Goal: Information Seeking & Learning: Compare options

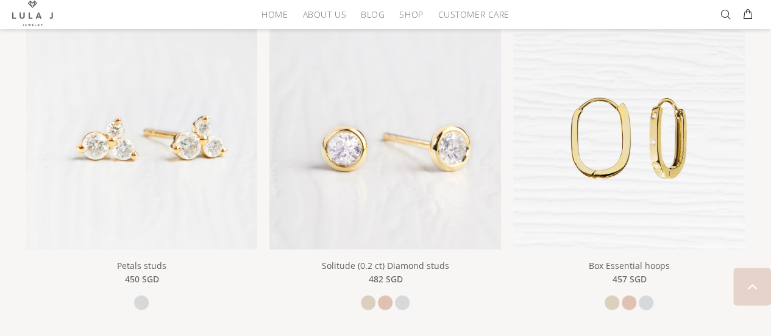
scroll to position [613, 0]
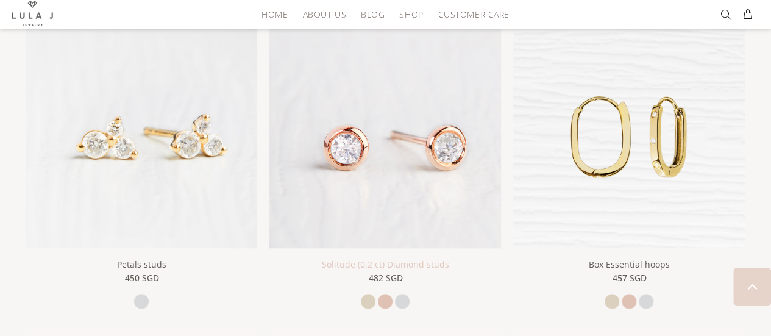
click at [396, 261] on link "Solitude (0.2 ct) Diamond studs" at bounding box center [385, 264] width 127 height 12
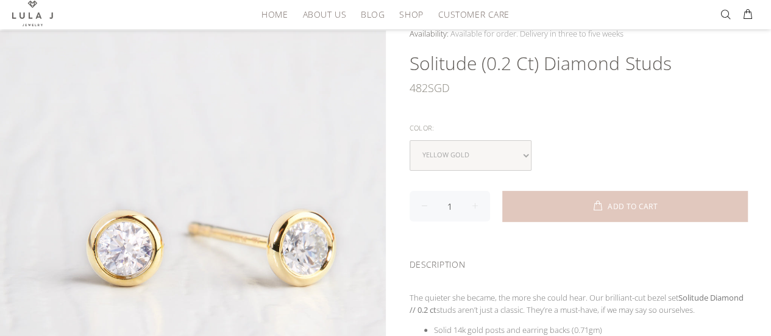
scroll to position [74, 0]
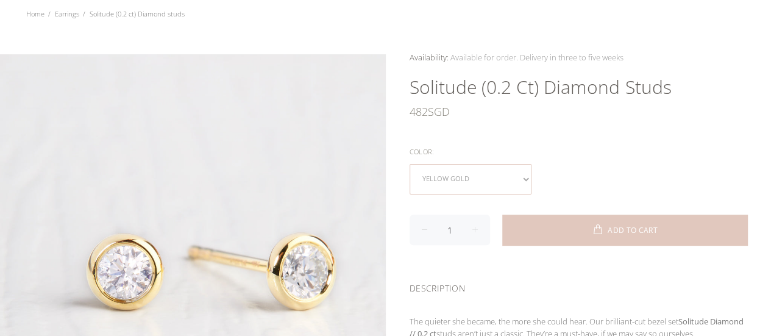
click at [481, 190] on select "yellow gold rose gold white gold" at bounding box center [471, 179] width 122 height 30
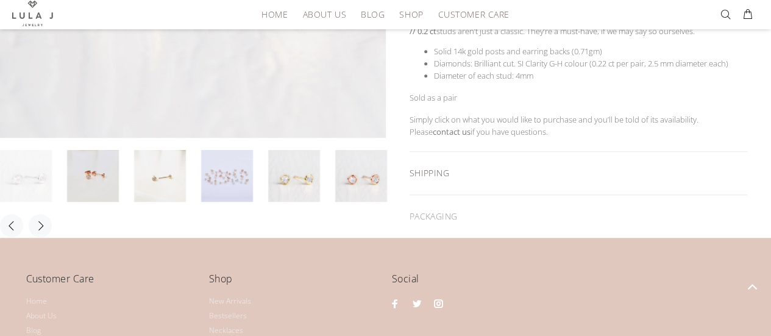
scroll to position [377, 0]
click at [452, 166] on div "SHIPPING" at bounding box center [579, 172] width 338 height 43
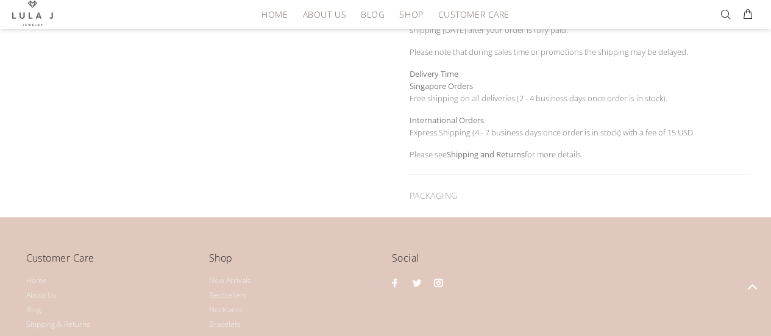
scroll to position [615, 0]
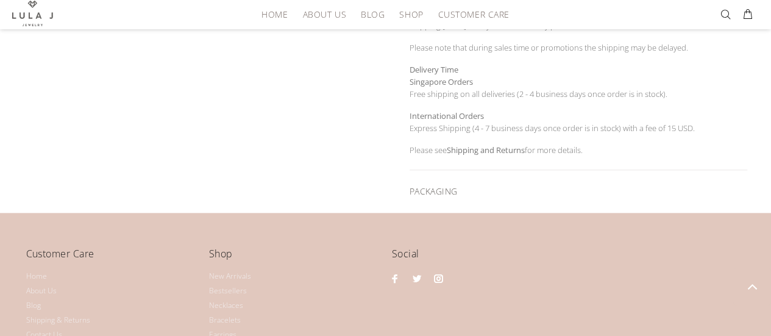
click at [452, 179] on div "PACKAGING" at bounding box center [579, 191] width 338 height 43
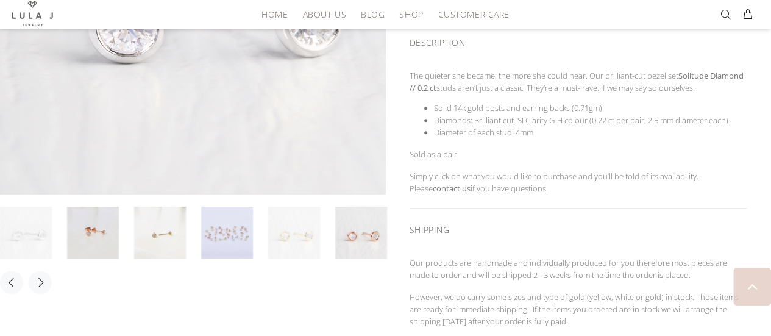
scroll to position [290, 0]
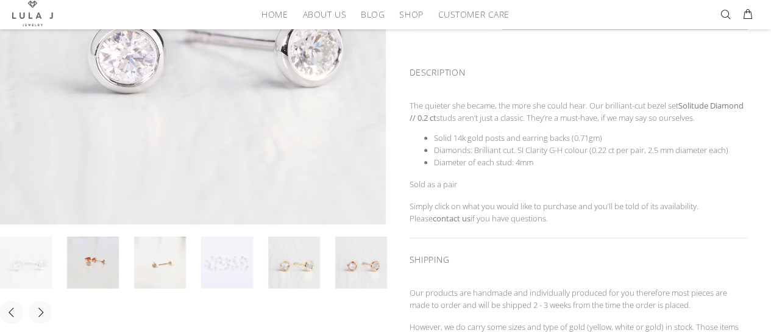
click at [243, 263] on link at bounding box center [227, 263] width 52 height 52
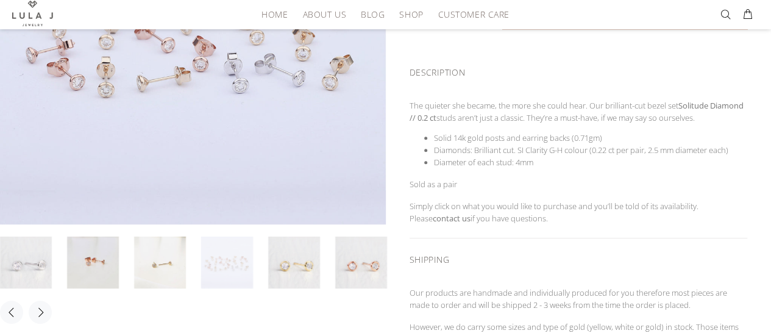
click at [227, 263] on link at bounding box center [227, 263] width 52 height 52
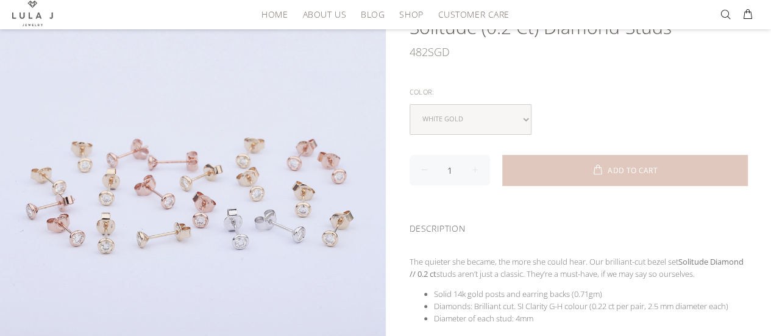
scroll to position [0, 0]
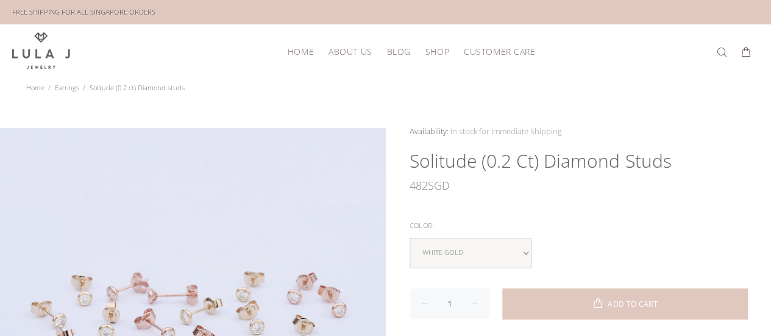
scroll to position [74, 0]
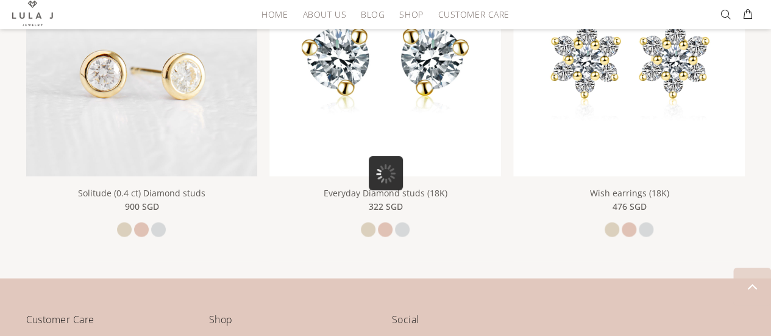
scroll to position [1024, 0]
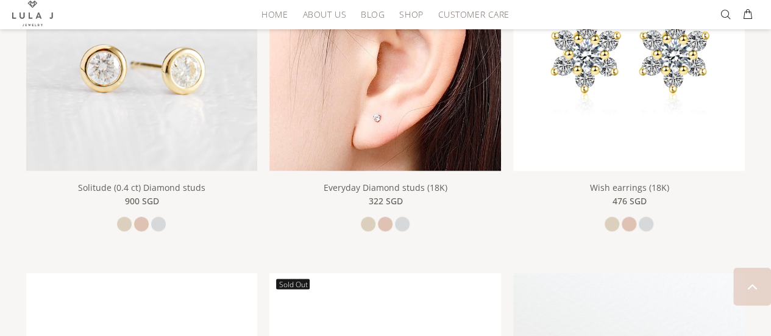
click at [372, 73] on img at bounding box center [385, 55] width 232 height 232
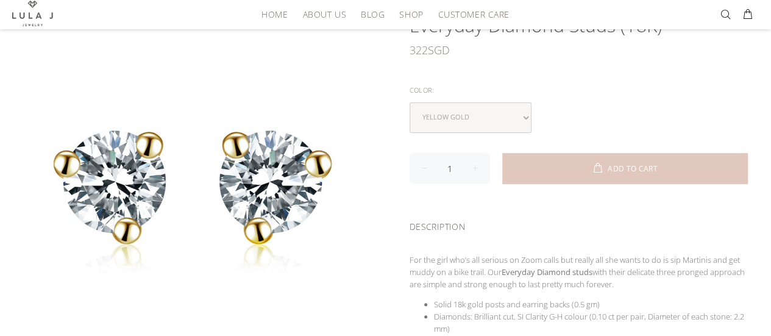
scroll to position [136, 0]
click at [453, 106] on select "yellow gold rose gold white gold" at bounding box center [471, 117] width 122 height 30
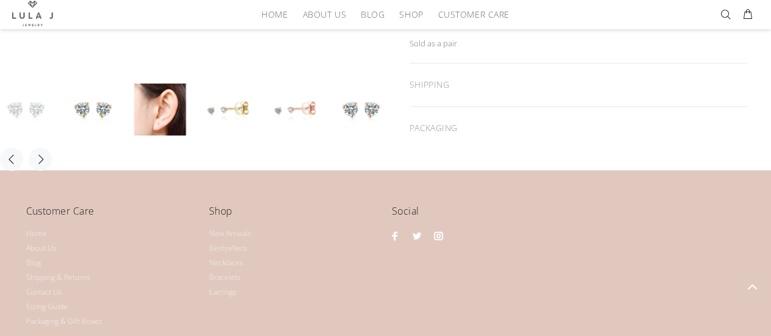
scroll to position [438, 0]
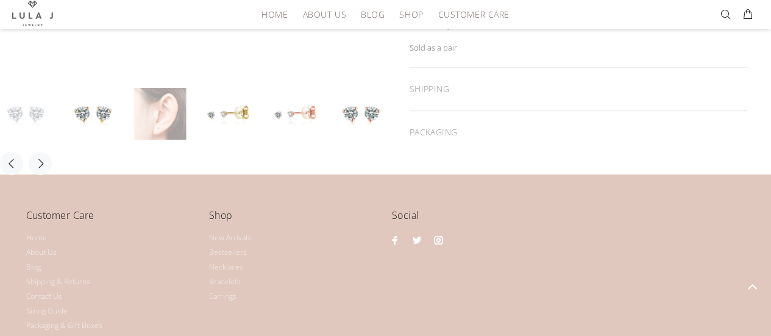
click at [157, 123] on link at bounding box center [160, 114] width 52 height 52
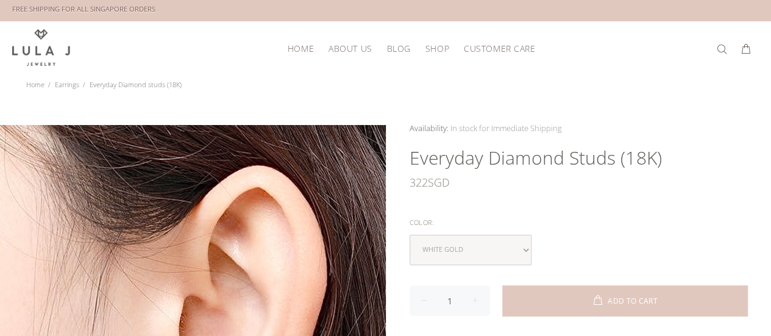
scroll to position [0, 0]
